Goal: Task Accomplishment & Management: Use online tool/utility

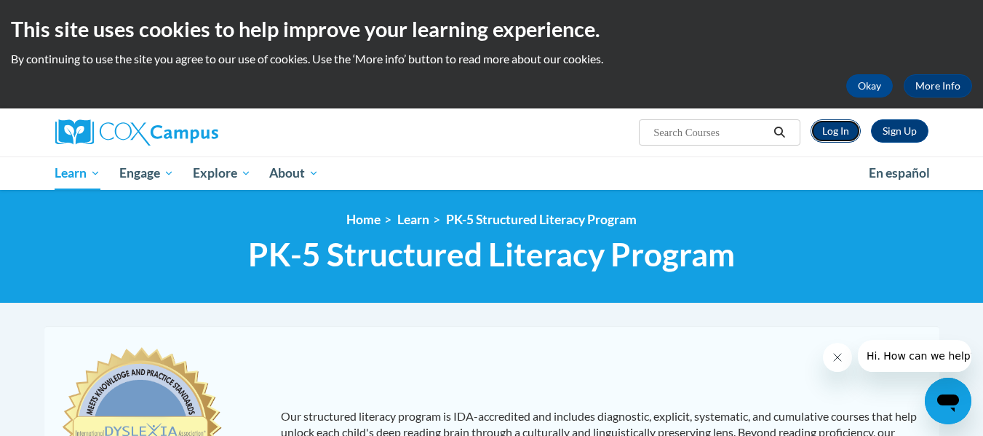
click at [838, 132] on link "Log In" at bounding box center [836, 130] width 50 height 23
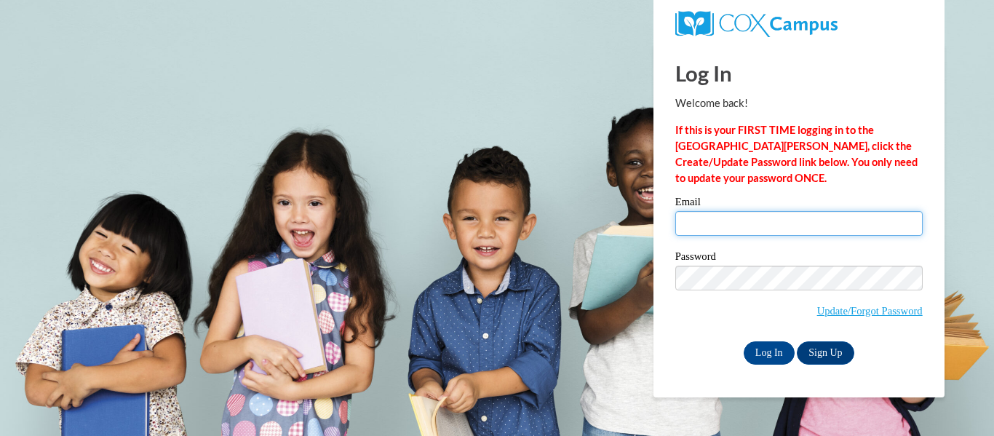
click at [741, 218] on input "Email" at bounding box center [799, 223] width 247 height 25
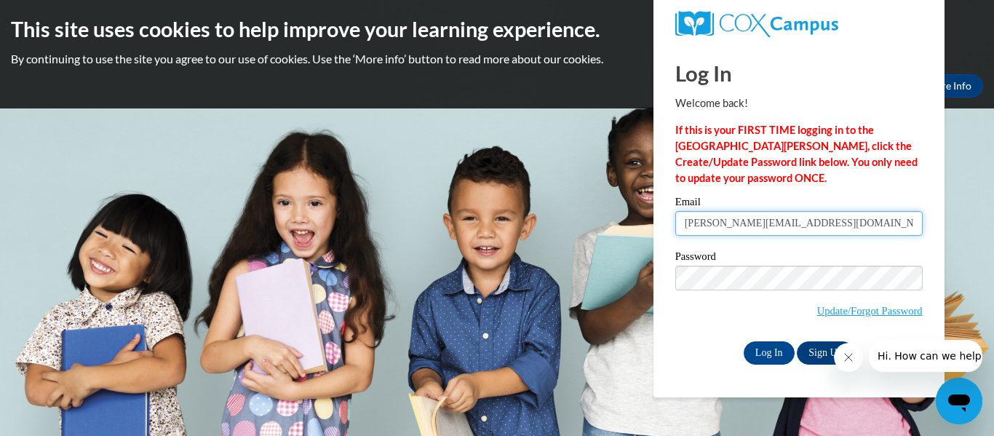
type input "schneider@hhasd.org"
click at [748, 175] on p "If this is your FIRST TIME logging in to the NEW Cox Campus, click the Create/U…" at bounding box center [799, 154] width 247 height 64
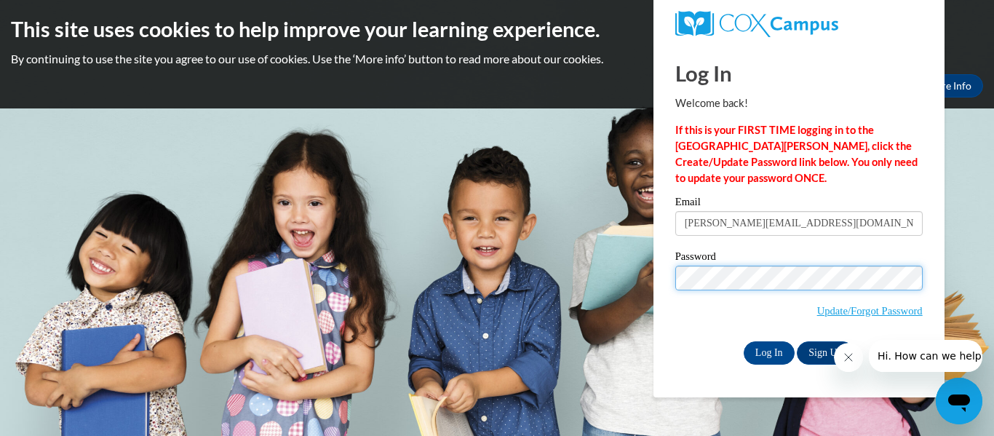
click at [744, 341] on input "Log In" at bounding box center [769, 352] width 51 height 23
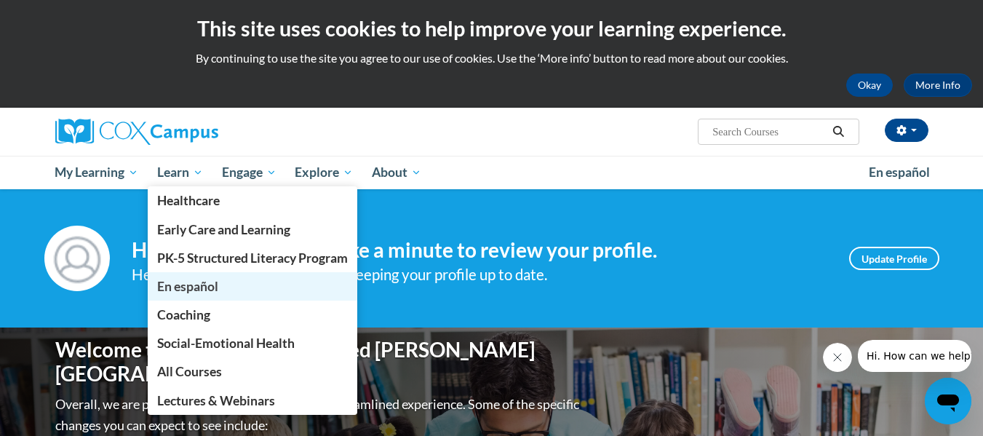
scroll to position [1, 0]
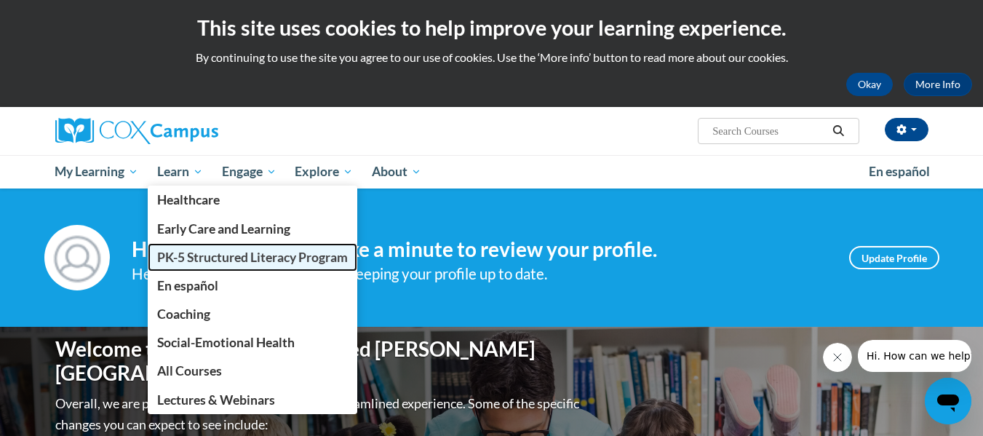
click at [192, 255] on span "PK-5 Structured Literacy Program" at bounding box center [252, 257] width 191 height 15
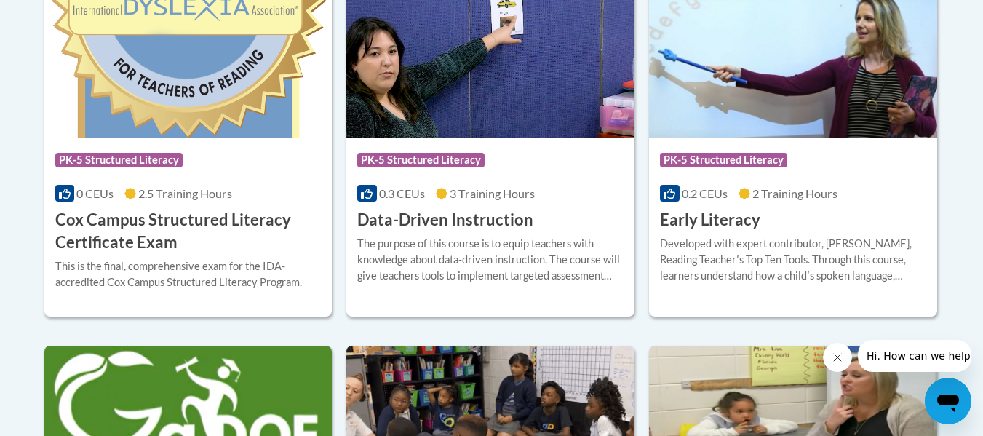
scroll to position [705, 0]
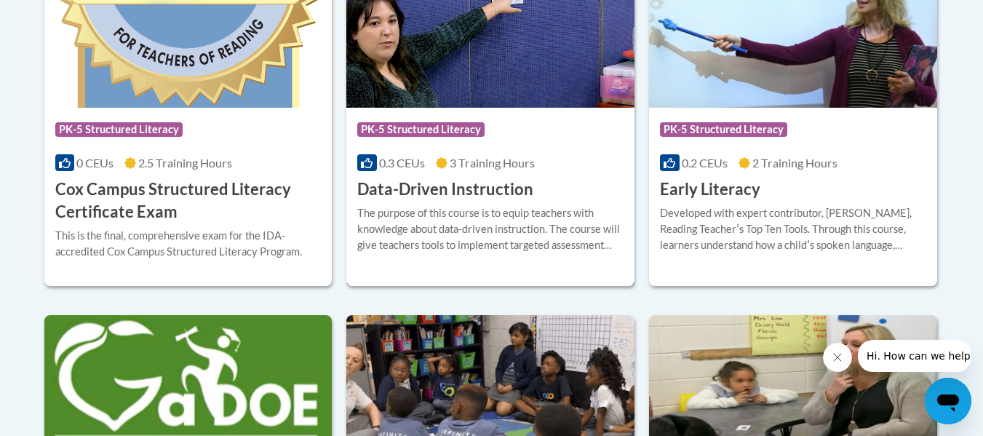
click at [512, 218] on div "The purpose of this course is to equip teachers with knowledge about data-drive…" at bounding box center [490, 229] width 266 height 48
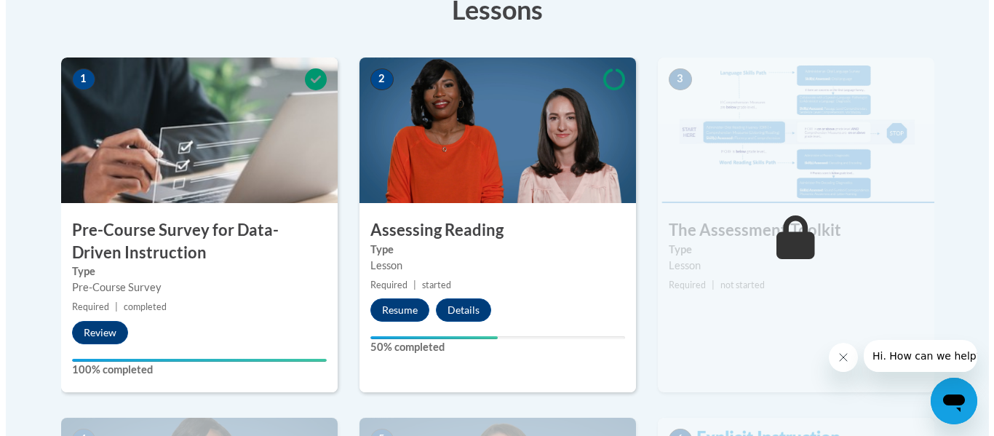
scroll to position [438, 0]
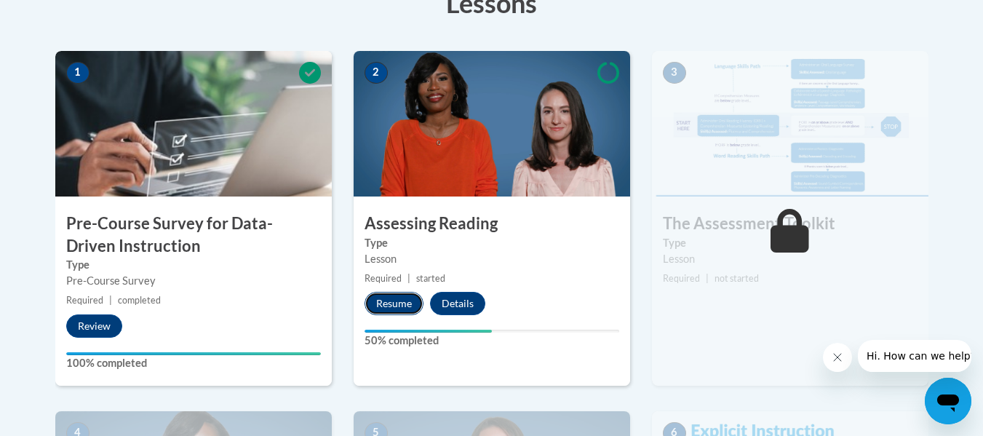
click at [407, 299] on button "Resume" at bounding box center [394, 303] width 59 height 23
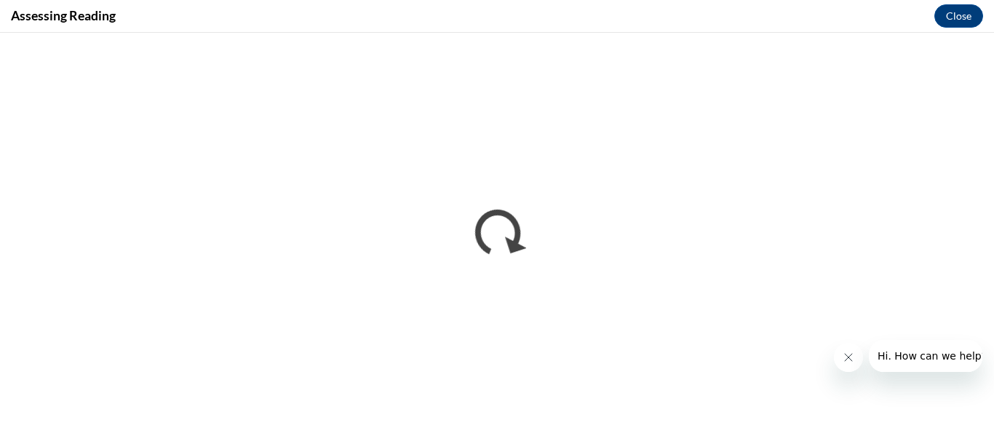
scroll to position [0, 0]
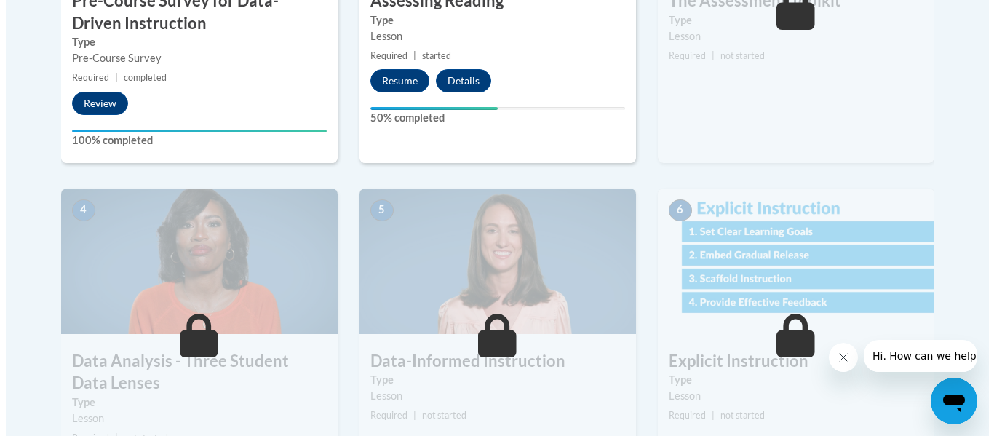
scroll to position [438, 0]
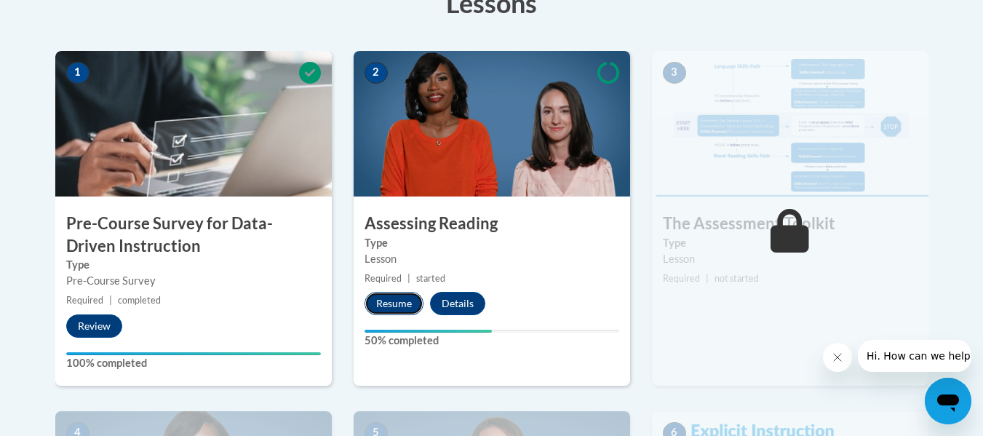
click at [395, 300] on button "Resume" at bounding box center [394, 303] width 59 height 23
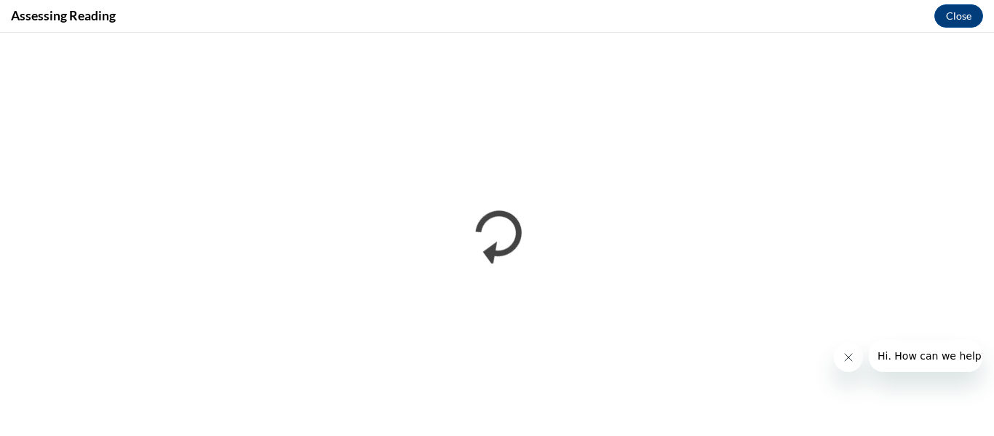
scroll to position [0, 0]
